Goal: Check status: Check status

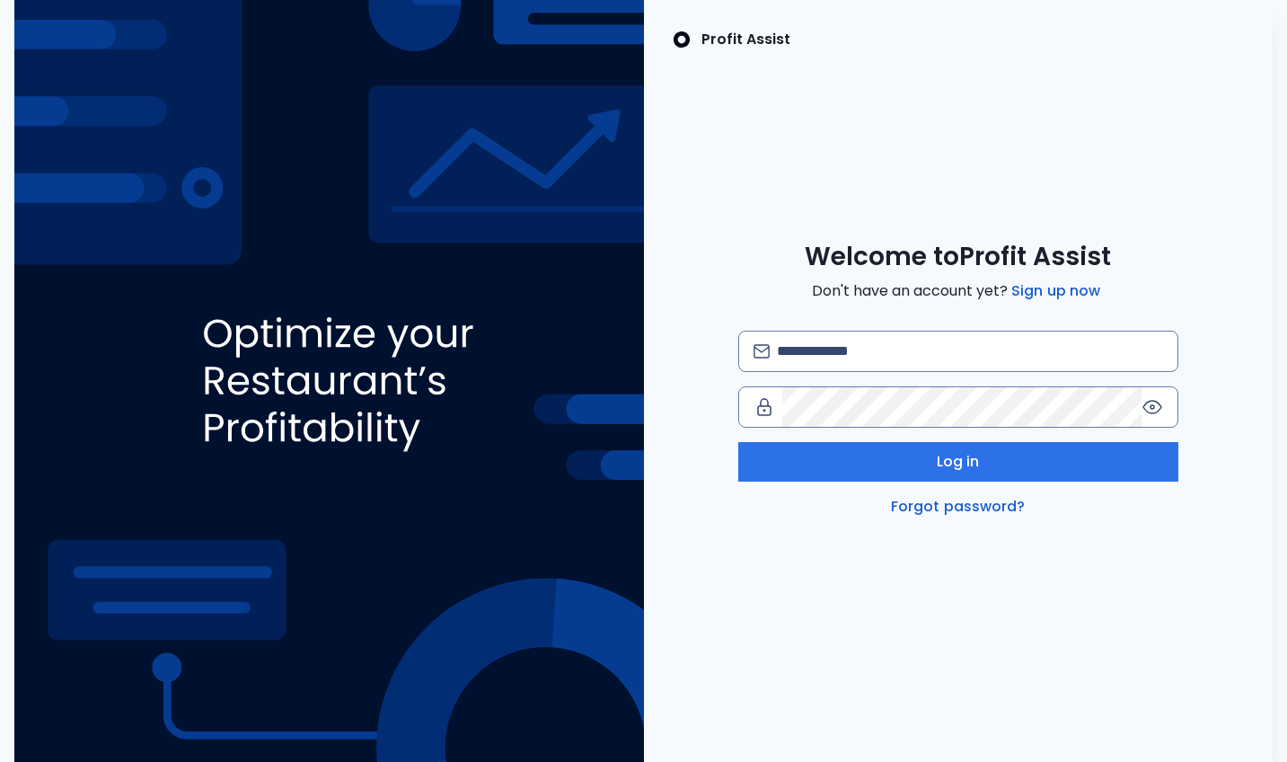
type input "**********"
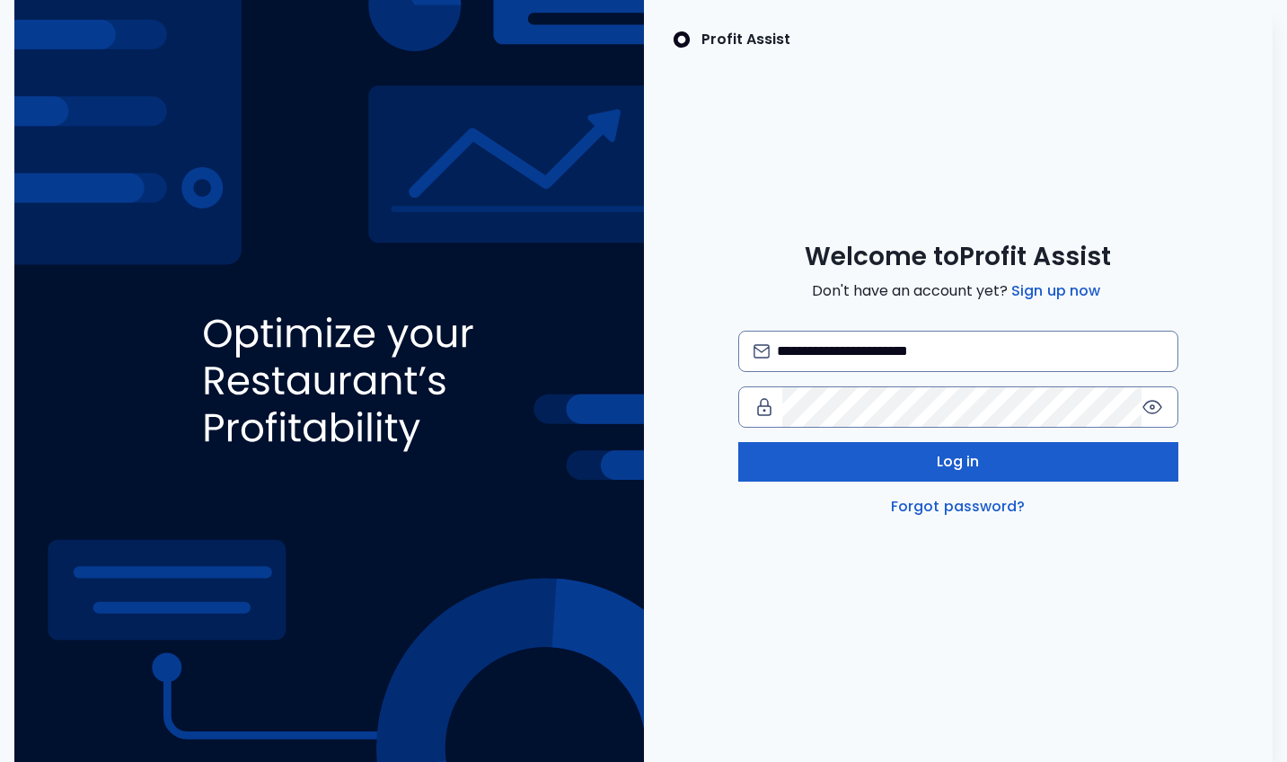
click at [884, 463] on button "Log in" at bounding box center [958, 462] width 440 height 40
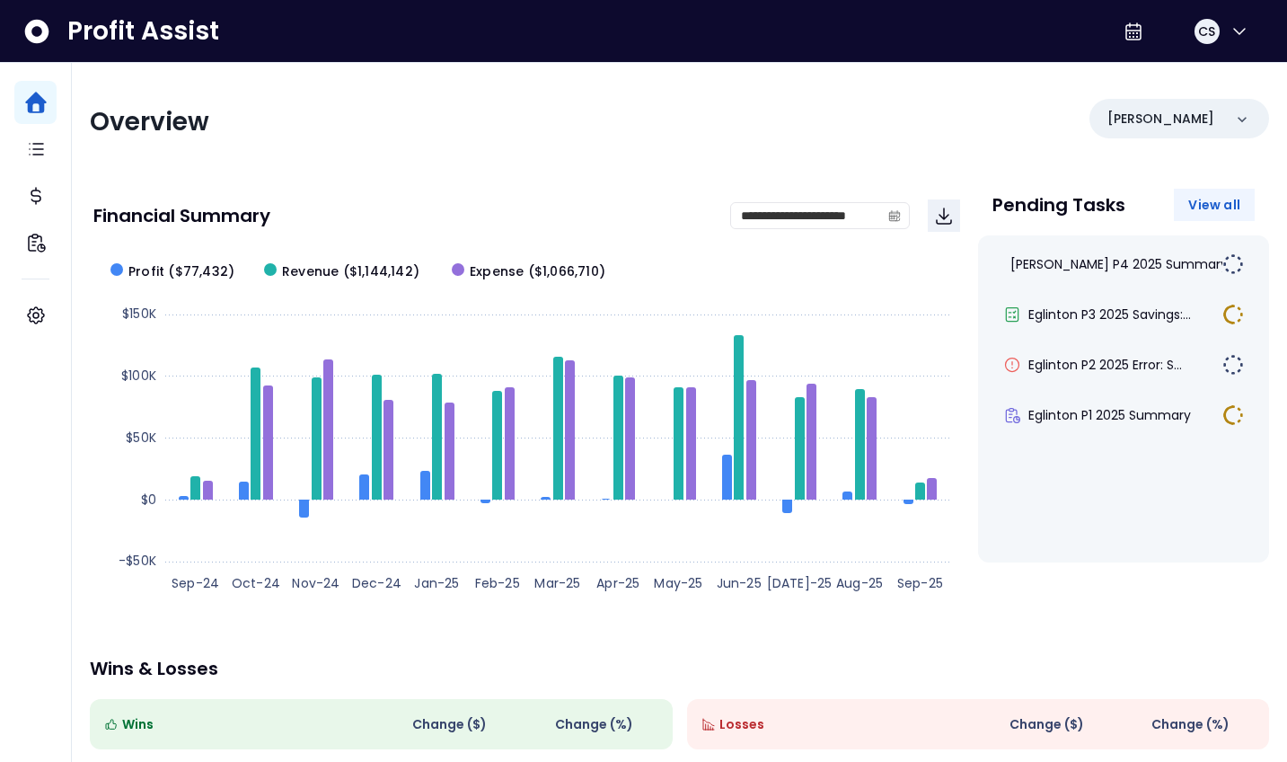
click at [1211, 210] on span "View all" at bounding box center [1214, 205] width 52 height 18
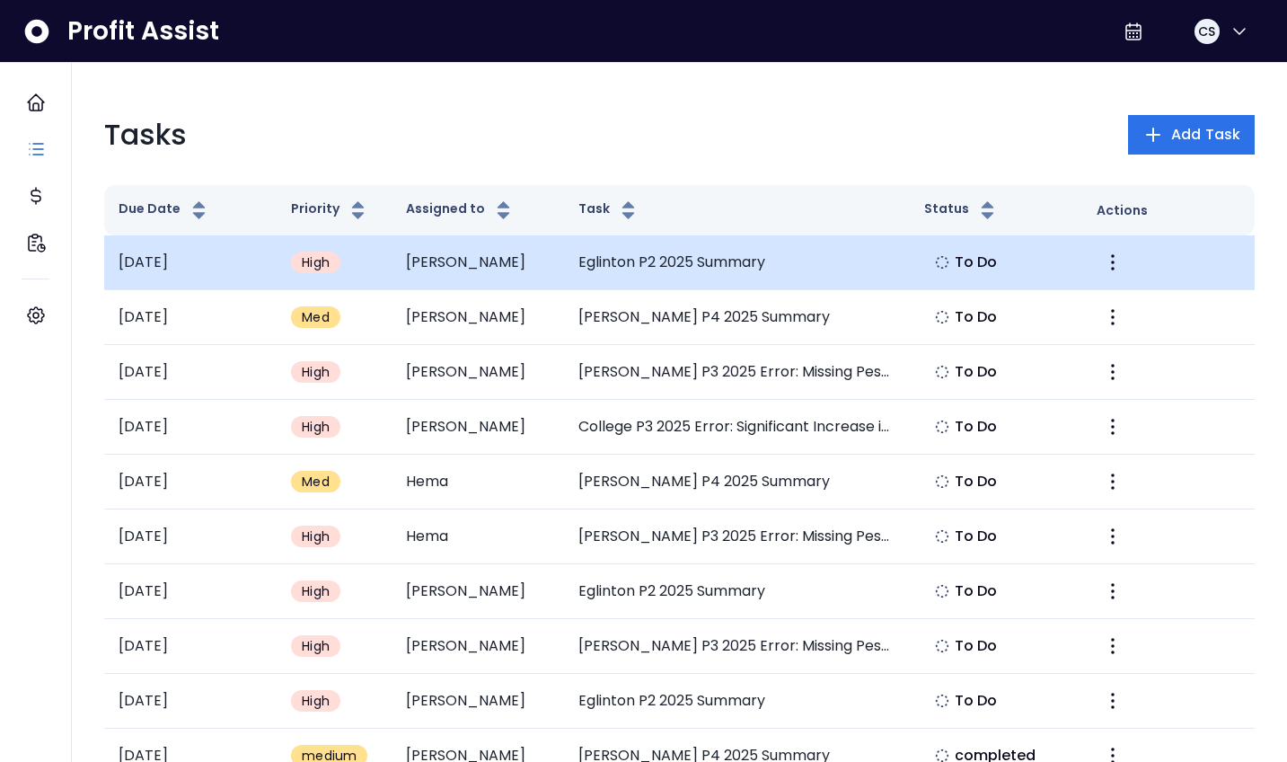
click at [654, 265] on td "Eglinton P2 2025 Summary" at bounding box center [736, 262] width 345 height 55
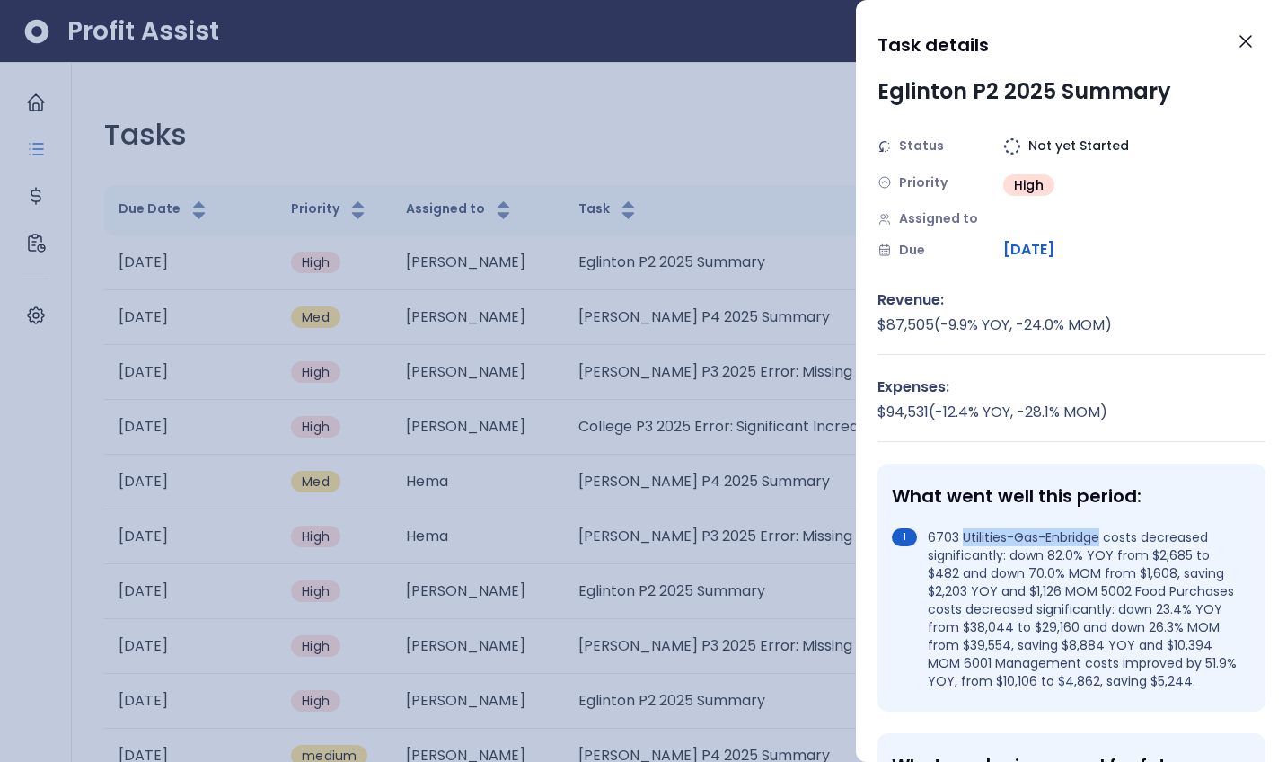
drag, startPoint x: 964, startPoint y: 534, endPoint x: 1097, endPoint y: 534, distance: 132.9
click at [1097, 534] on li "6703 Utilities-Gas-Enbridge costs decreased significantly: down 82.0% YOY from …" at bounding box center [1068, 609] width 352 height 162
click at [1257, 42] on button "Close" at bounding box center [1246, 42] width 40 height 40
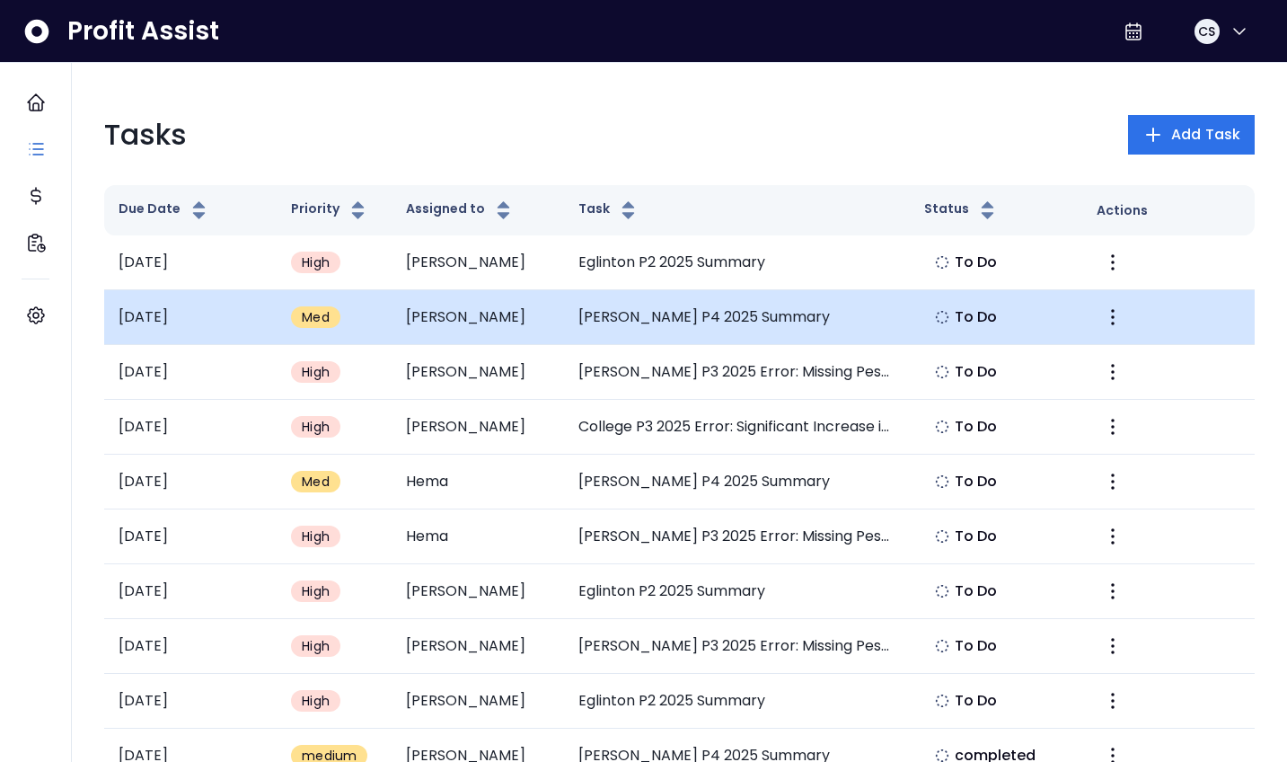
click at [615, 331] on td "[PERSON_NAME] P4 2025 Summary" at bounding box center [736, 317] width 345 height 55
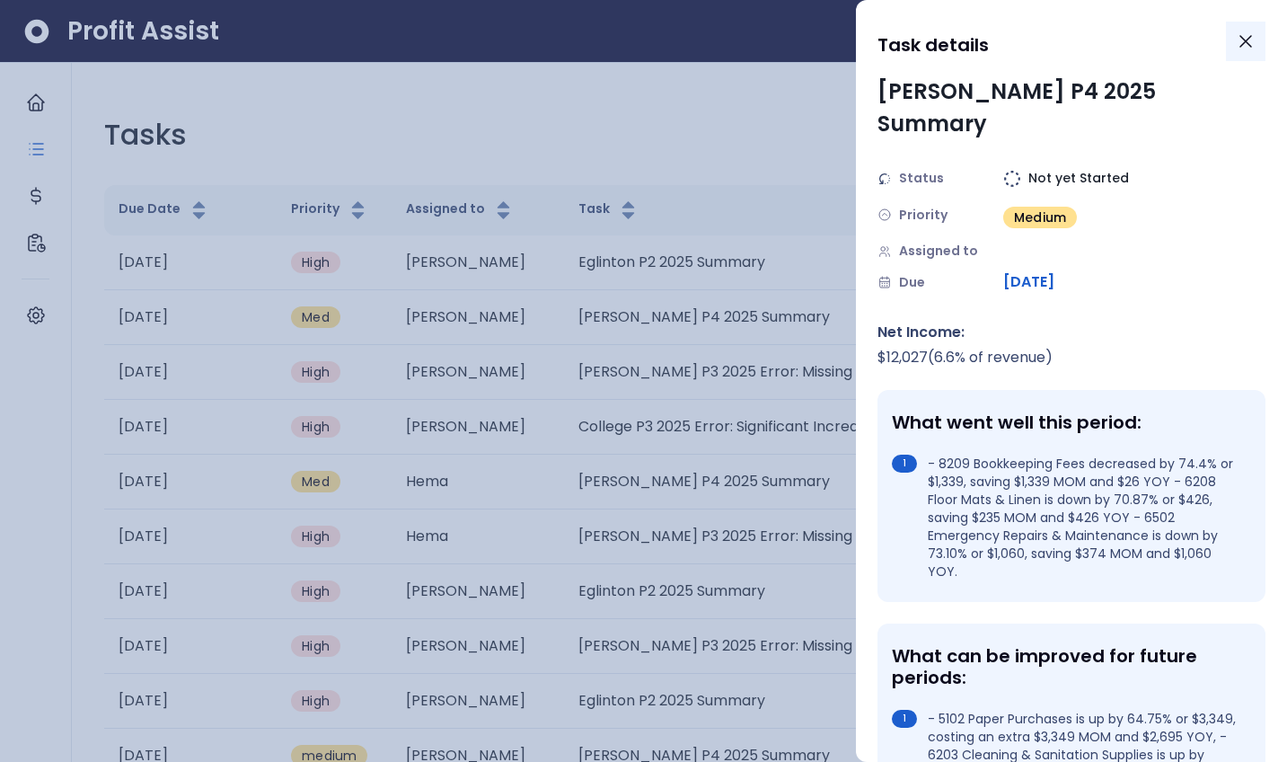
click at [1242, 40] on icon "Close" at bounding box center [1246, 42] width 22 height 22
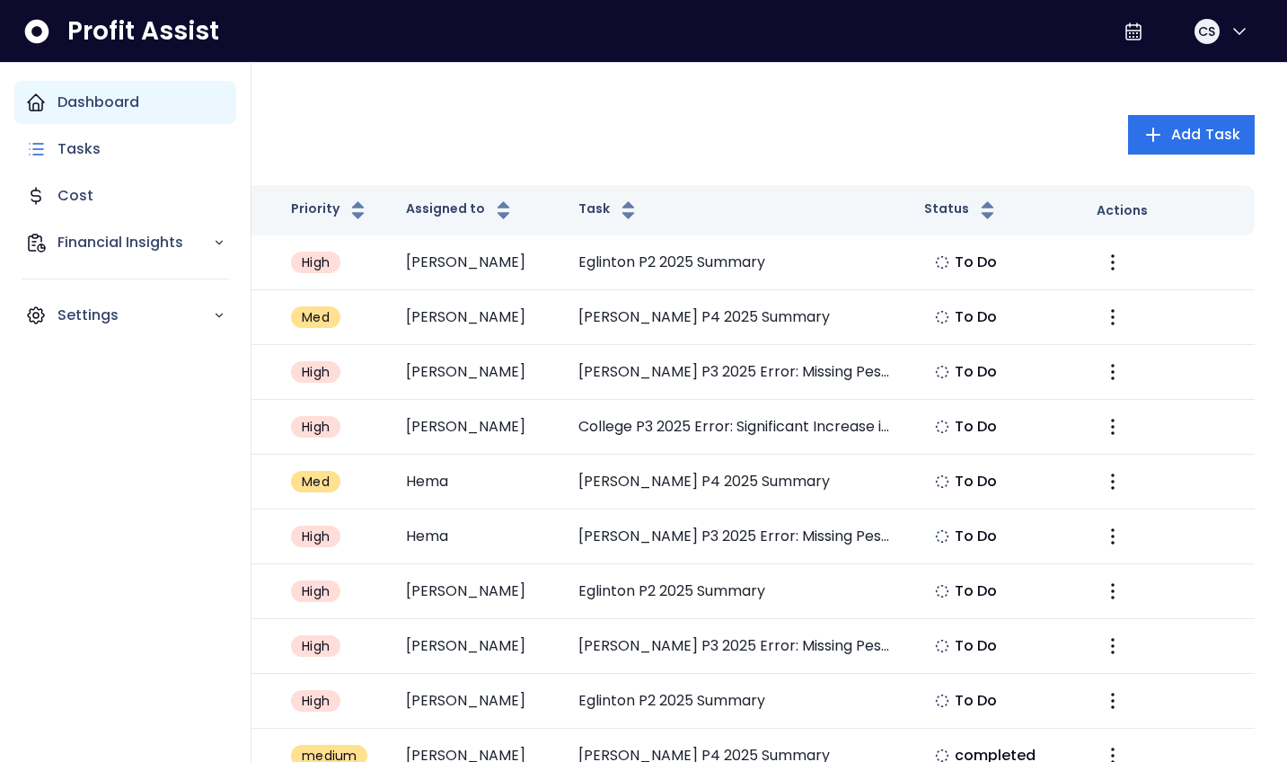
click at [45, 110] on icon "Main navigation" at bounding box center [36, 103] width 22 height 22
